Goal: Navigation & Orientation: Find specific page/section

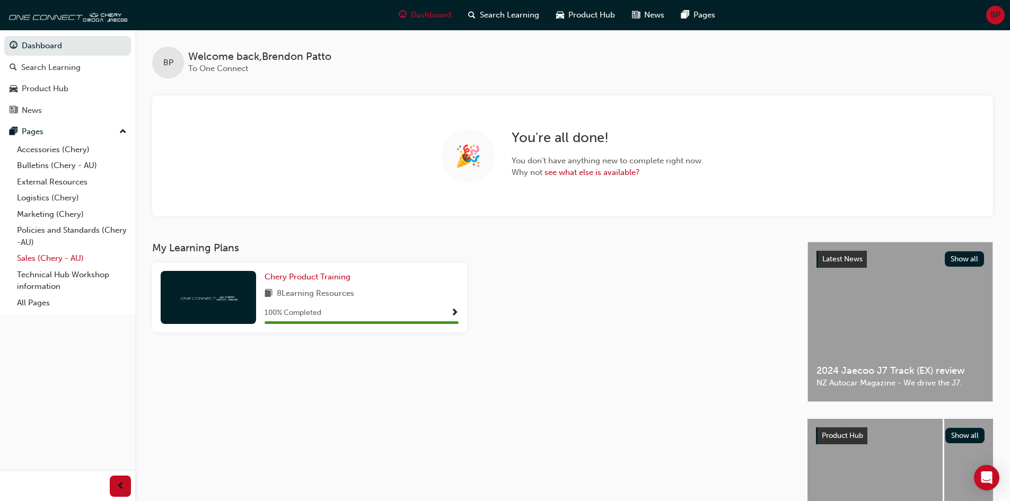
click at [87, 259] on link "Sales (Chery - AU)" at bounding box center [72, 258] width 118 height 16
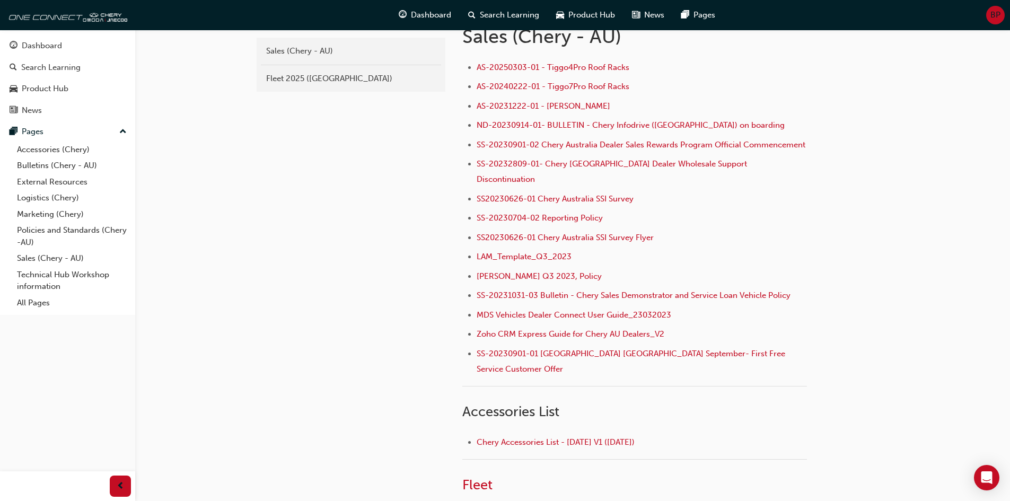
scroll to position [219, 0]
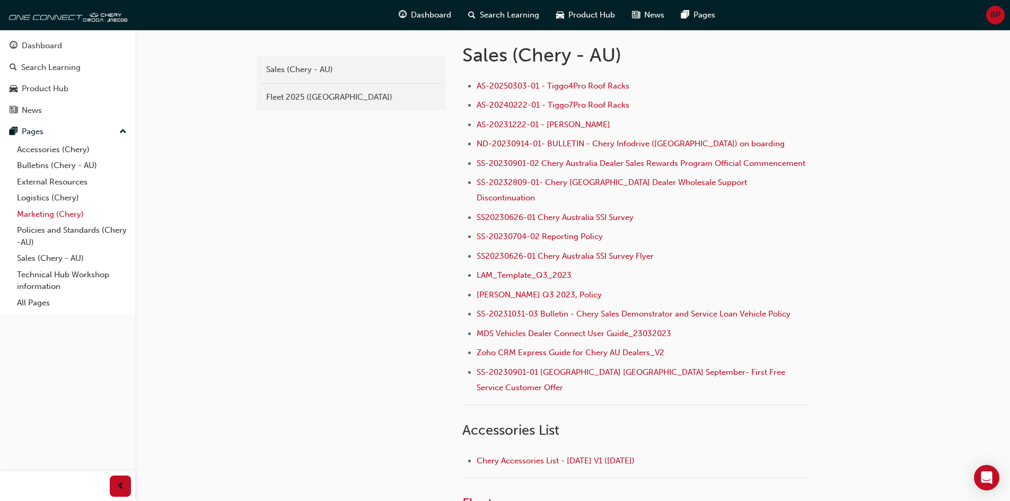
click at [74, 209] on link "Marketing (Chery)" at bounding box center [72, 214] width 118 height 16
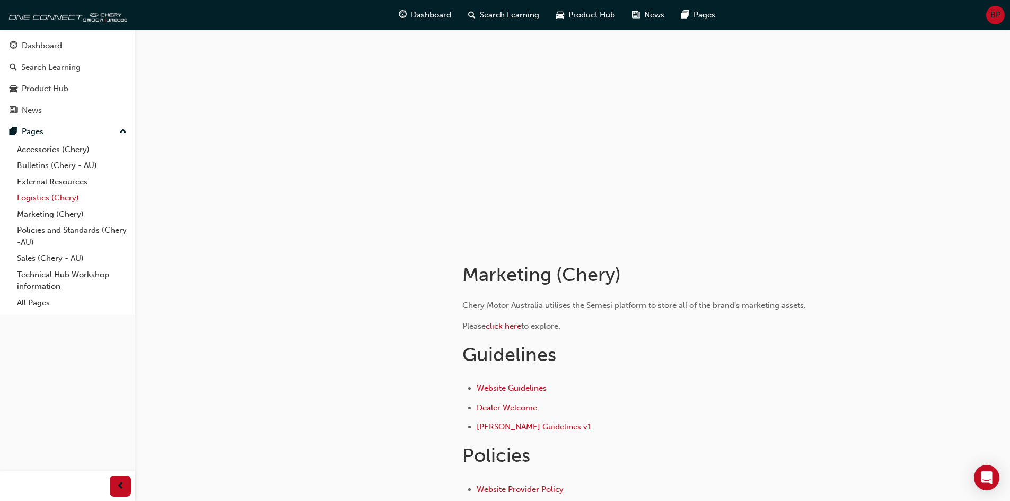
click at [70, 198] on link "Logistics (Chery)" at bounding box center [72, 198] width 118 height 16
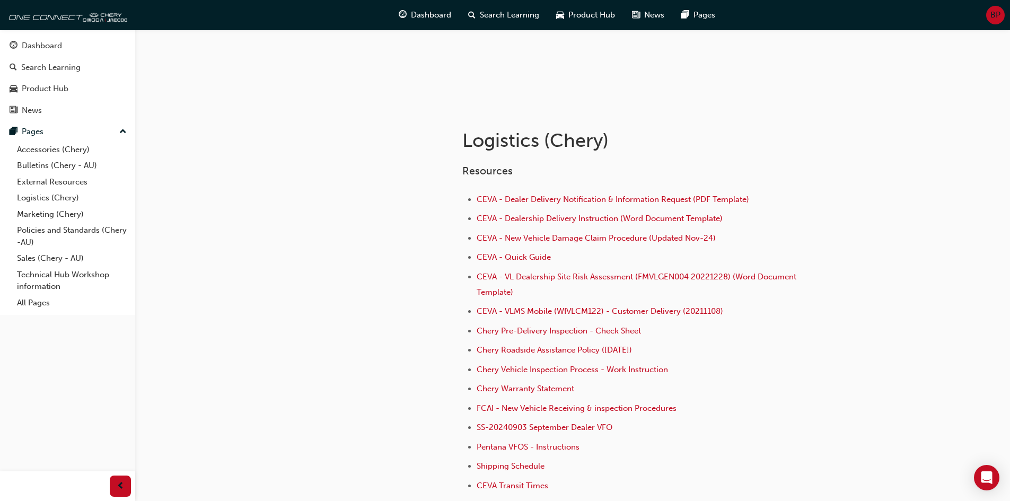
scroll to position [159, 0]
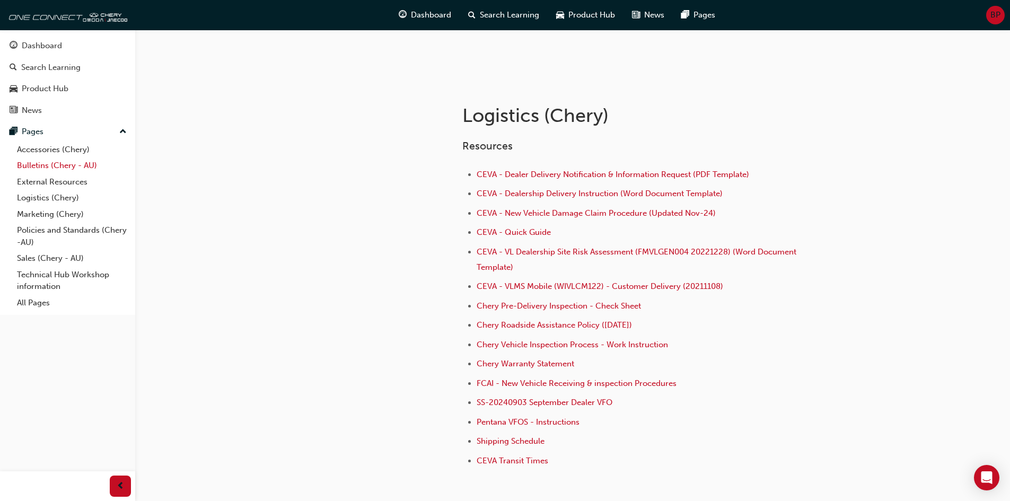
click at [75, 168] on link "Bulletins (Chery - AU)" at bounding box center [72, 165] width 118 height 16
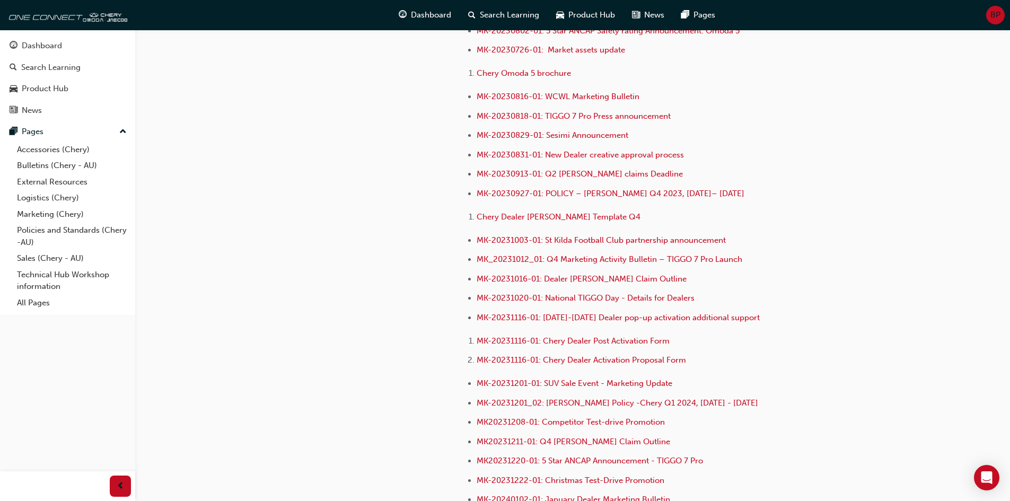
scroll to position [2226, 0]
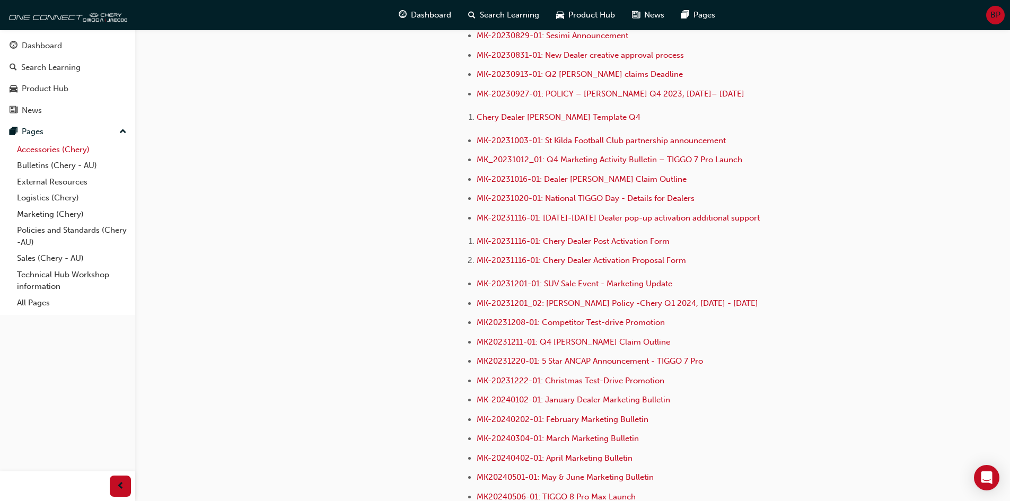
click at [73, 151] on link "Accessories (Chery)" at bounding box center [72, 150] width 118 height 16
